Goal: Task Accomplishment & Management: Manage account settings

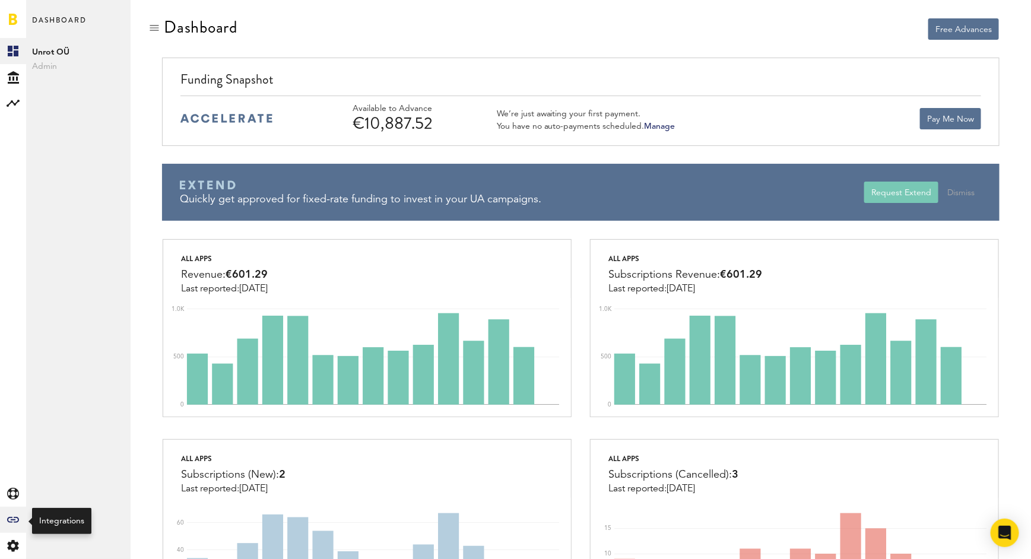
click at [15, 520] on icon at bounding box center [13, 520] width 12 height 6
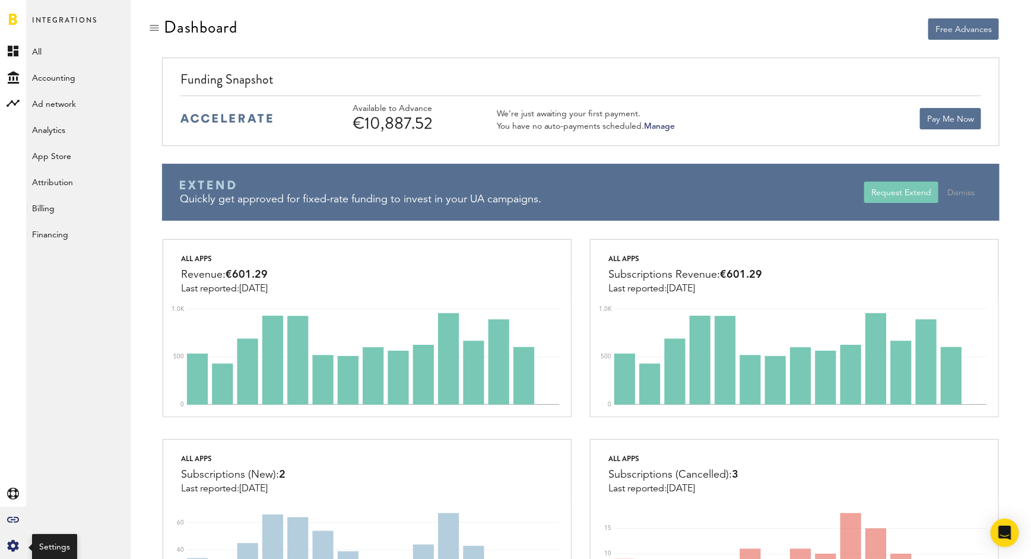
click at [8, 547] on icon at bounding box center [12, 546] width 11 height 12
click at [76, 161] on link "Manage Users" at bounding box center [78, 155] width 104 height 26
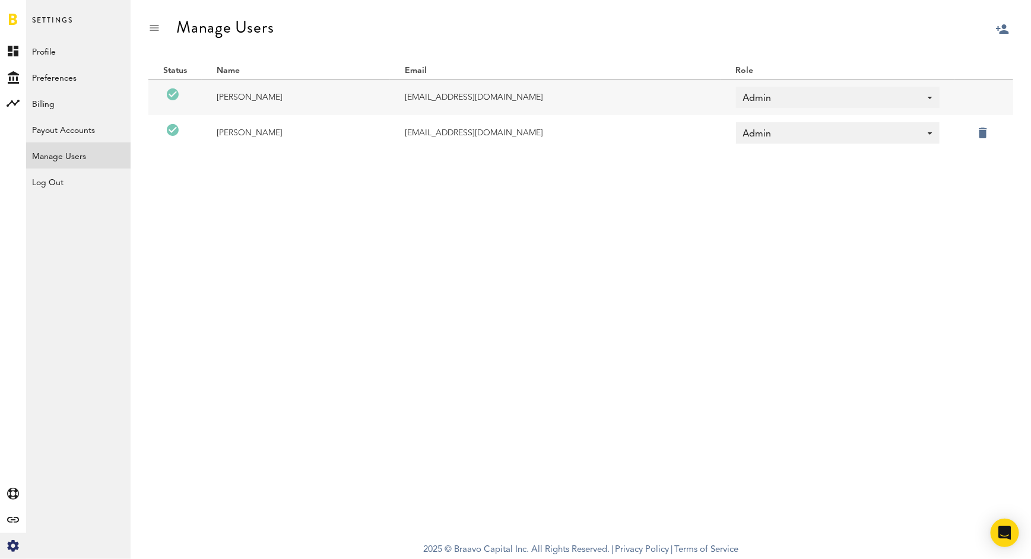
click at [995, 26] on div "Manage Users" at bounding box center [581, 38] width 901 height 40
click at [1031, 58] on div at bounding box center [1031, 58] width 0 height 0
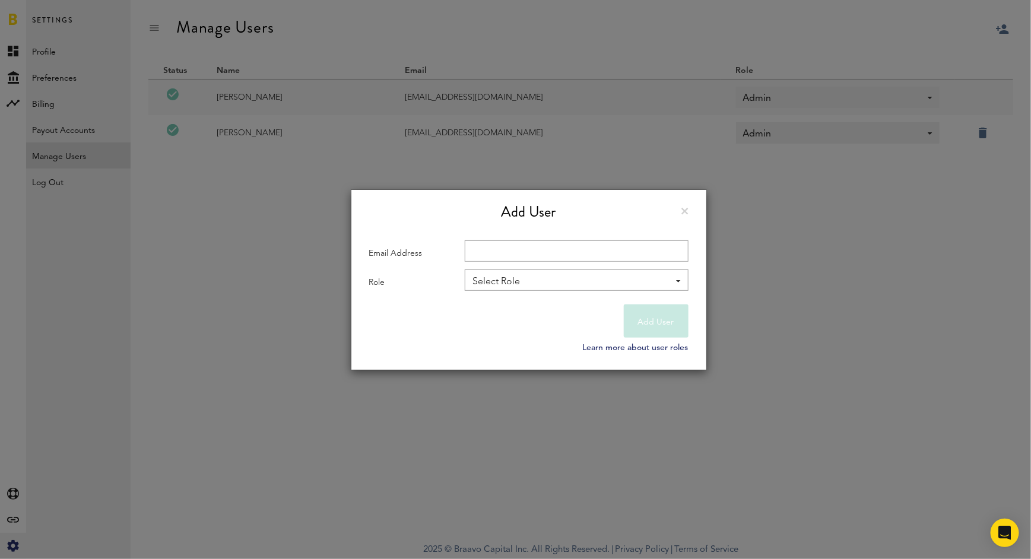
click at [541, 283] on div "Select Role" at bounding box center [571, 282] width 197 height 20
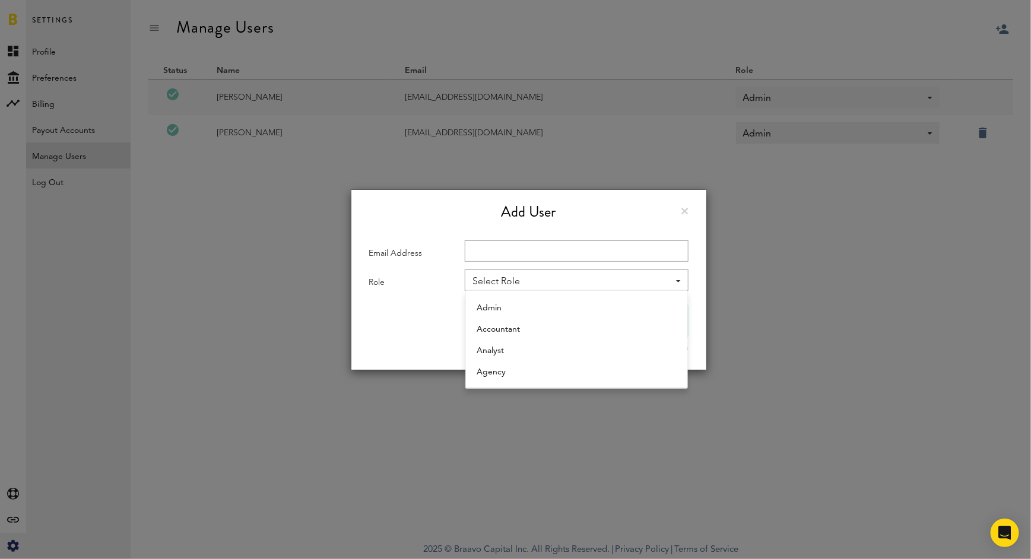
click at [687, 213] on link at bounding box center [685, 211] width 7 height 7
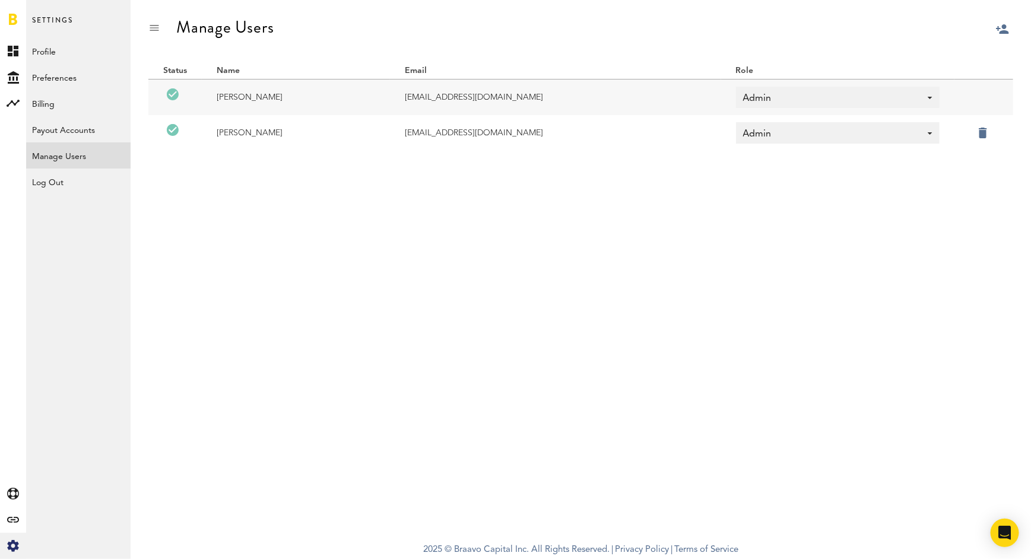
click at [1031, 58] on div at bounding box center [1031, 58] width 0 height 0
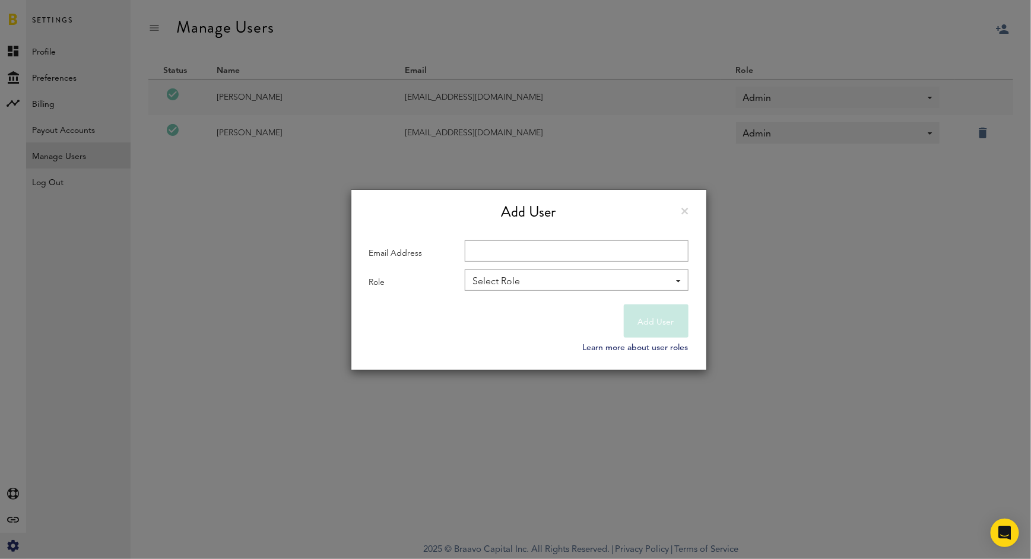
click at [689, 207] on div "This user has already been invited. Add User Email Address Role Select Role - A…" at bounding box center [528, 247] width 355 height 115
click at [680, 214] on div "Add User" at bounding box center [528, 212] width 319 height 21
click at [686, 211] on link at bounding box center [685, 211] width 7 height 7
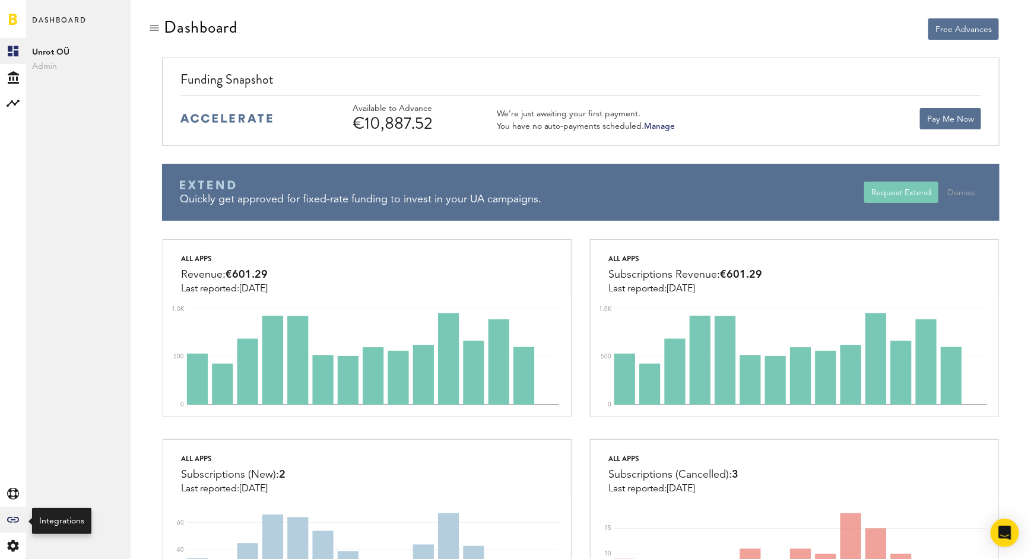
click at [14, 519] on icon "Created with Sketch." at bounding box center [13, 520] width 12 height 6
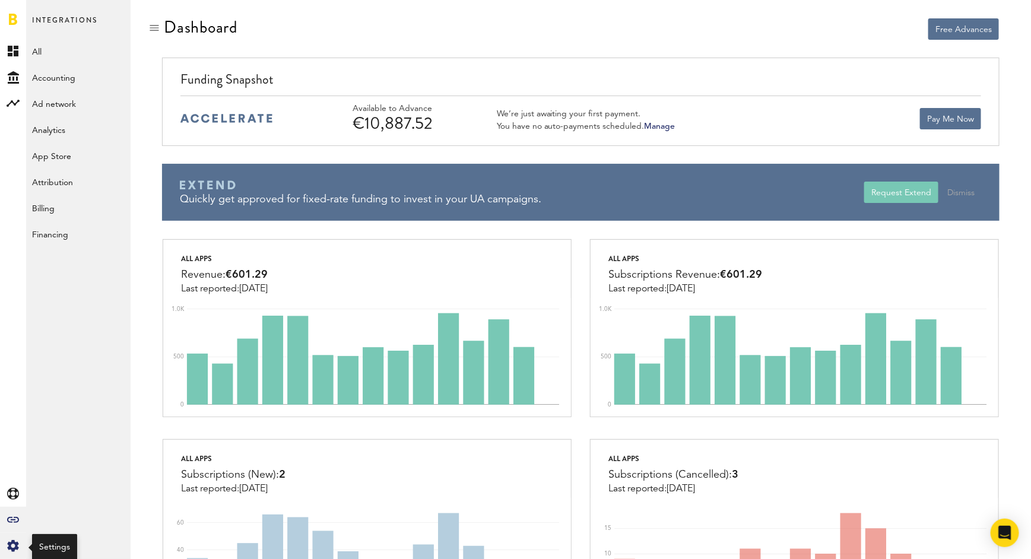
click at [15, 557] on div "Created with Sketch." at bounding box center [13, 546] width 26 height 26
click at [58, 158] on link "Manage Users" at bounding box center [78, 155] width 104 height 26
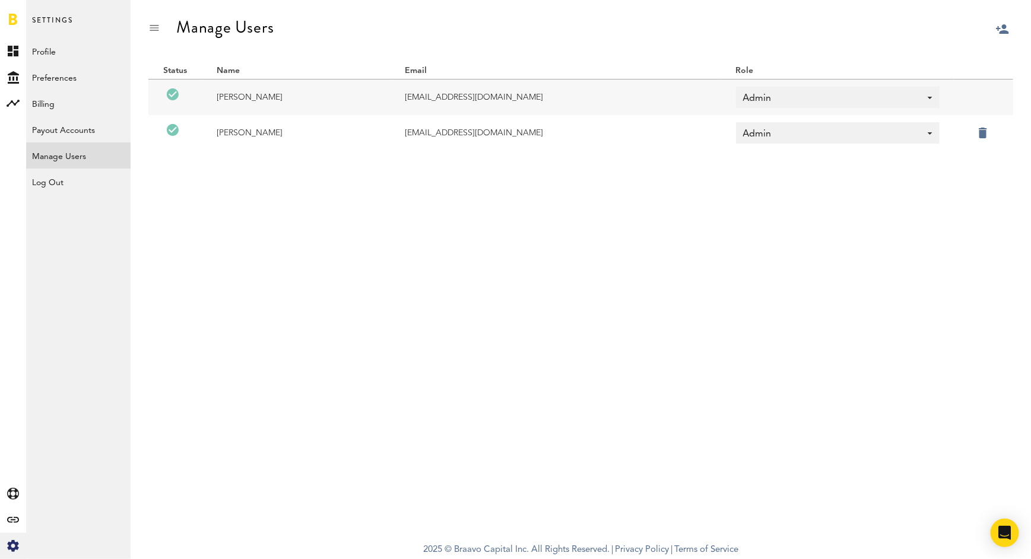
click at [1031, 58] on div at bounding box center [1031, 58] width 0 height 0
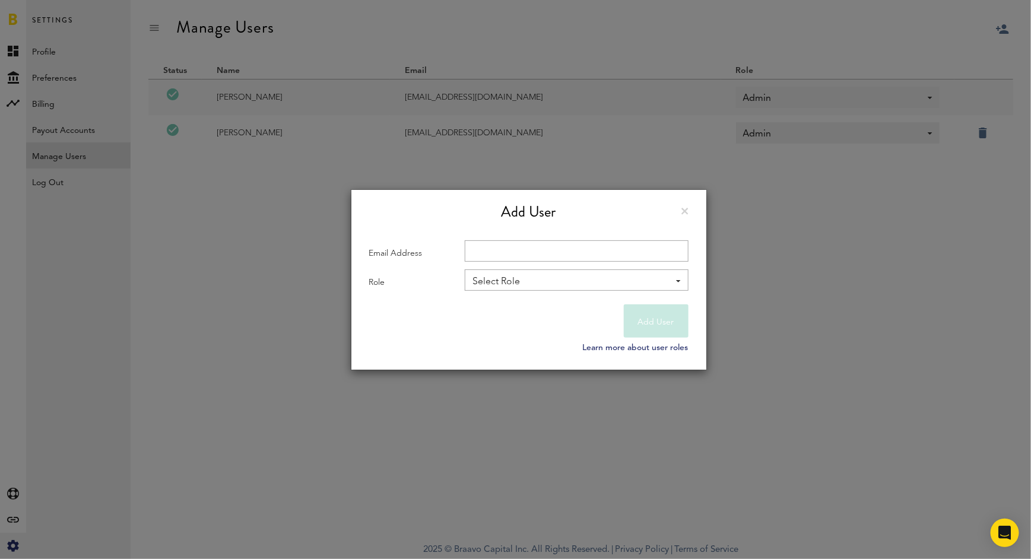
click at [685, 213] on link at bounding box center [685, 211] width 7 height 7
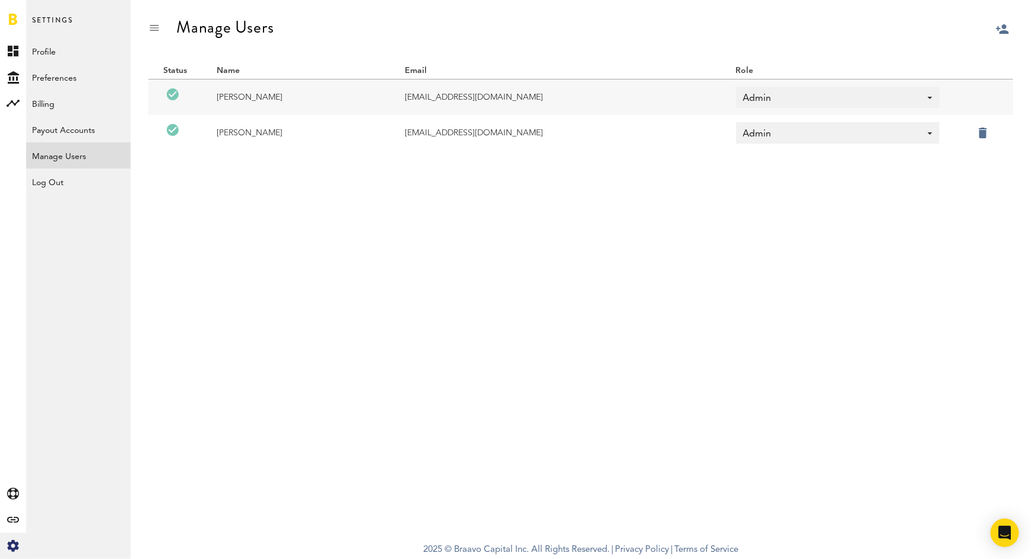
click at [1031, 58] on div at bounding box center [1031, 58] width 0 height 0
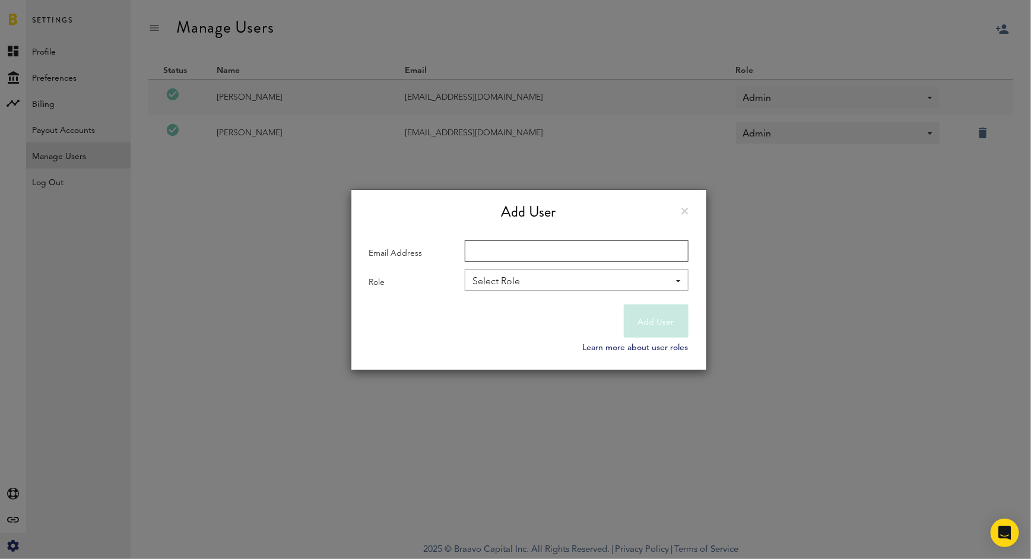
click at [539, 249] on input "Email Address" at bounding box center [577, 250] width 224 height 21
type input "[PERSON_NAME][EMAIL_ADDRESS][DOMAIN_NAME]"
click at [553, 286] on div "Select Role" at bounding box center [571, 282] width 197 height 20
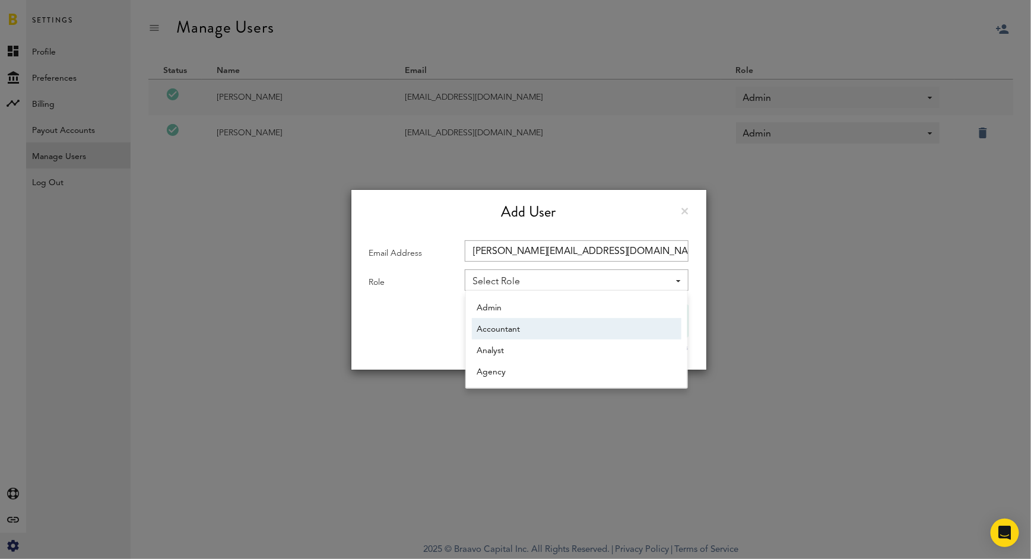
click at [522, 327] on span "Accountant" at bounding box center [577, 329] width 200 height 20
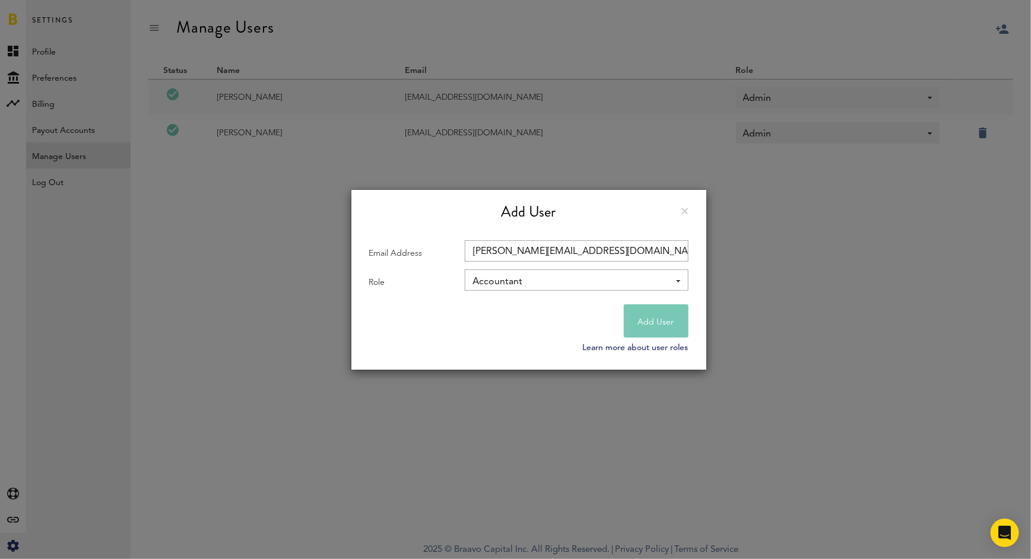
click at [686, 217] on div "Add User" at bounding box center [528, 212] width 319 height 21
click at [685, 211] on link at bounding box center [685, 211] width 7 height 7
